Goal: Navigation & Orientation: Understand site structure

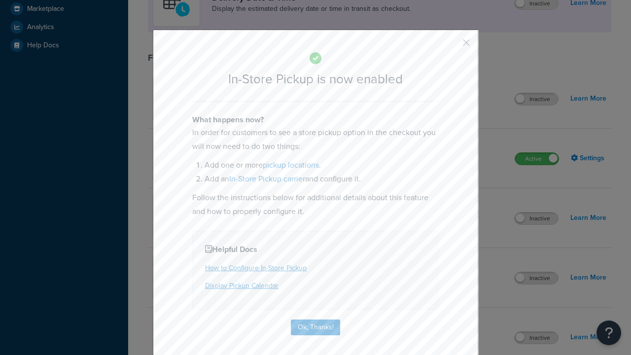
click at [452, 45] on button "button" at bounding box center [452, 46] width 2 height 2
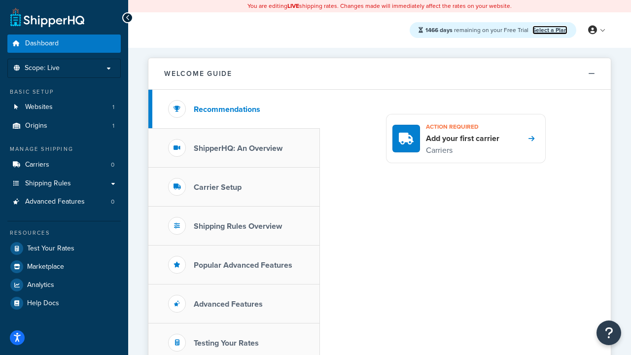
click at [550, 30] on link "Select a Plan" at bounding box center [549, 30] width 35 height 9
